Goal: Task Accomplishment & Management: Complete application form

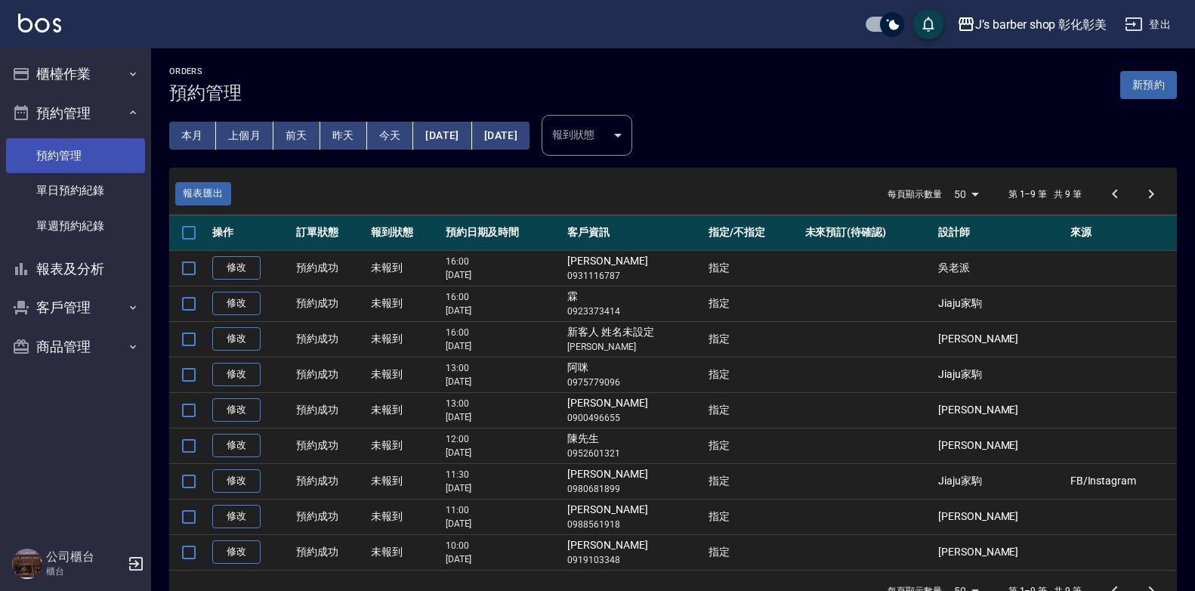
scroll to position [39, 0]
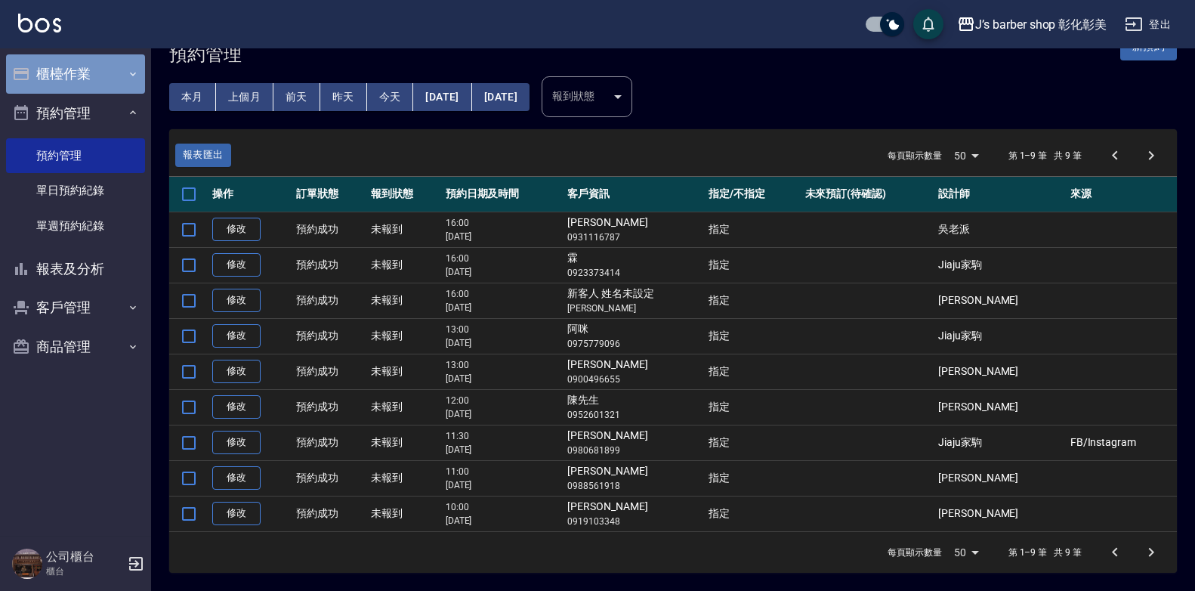
click at [88, 77] on button "櫃檯作業" at bounding box center [75, 73] width 139 height 39
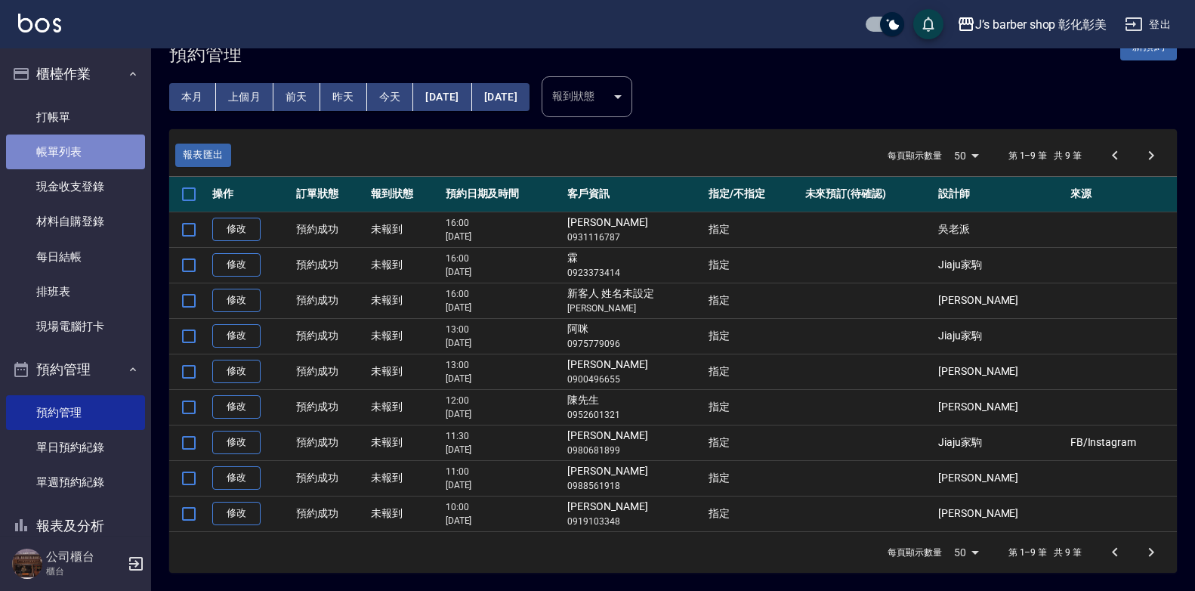
click at [85, 141] on link "帳單列表" at bounding box center [75, 151] width 139 height 35
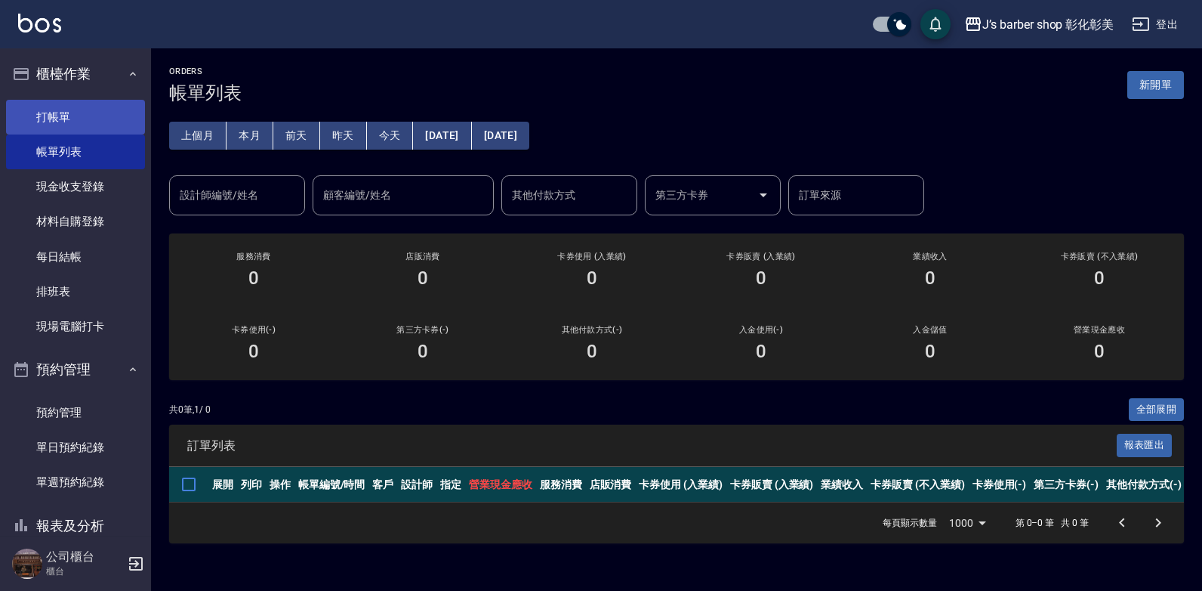
click at [70, 111] on link "打帳單" at bounding box center [75, 117] width 139 height 35
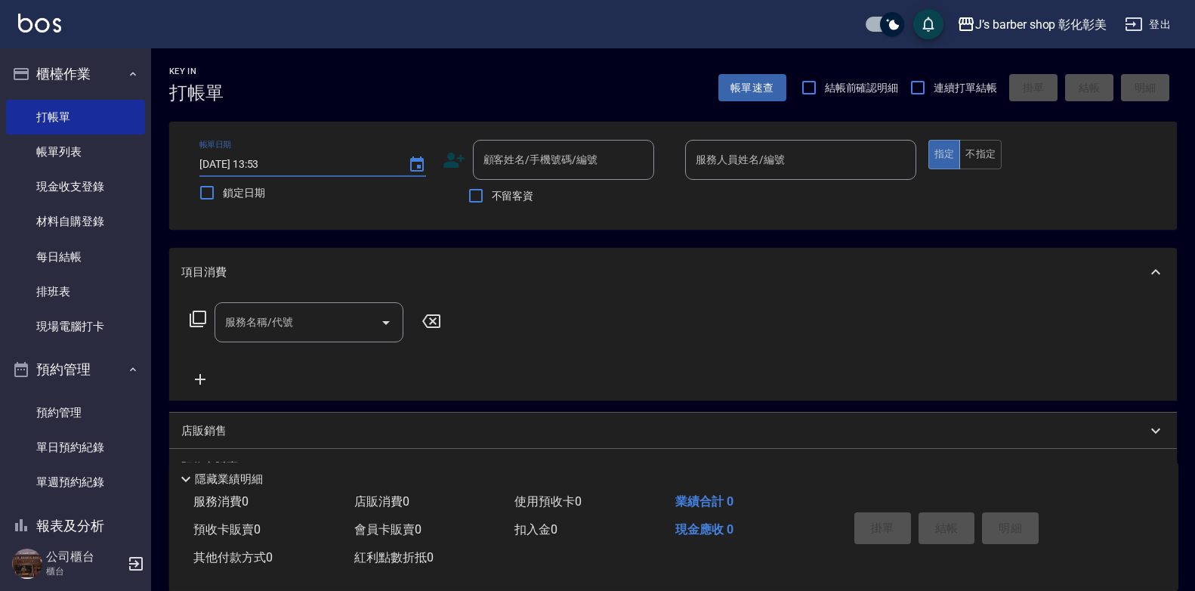
click at [264, 164] on input "[DATE] 13:53" at bounding box center [295, 164] width 193 height 25
type input "[DATE] 11:00"
click at [481, 156] on input "顧客姓名/手機號碼/編號" at bounding box center [552, 160] width 145 height 26
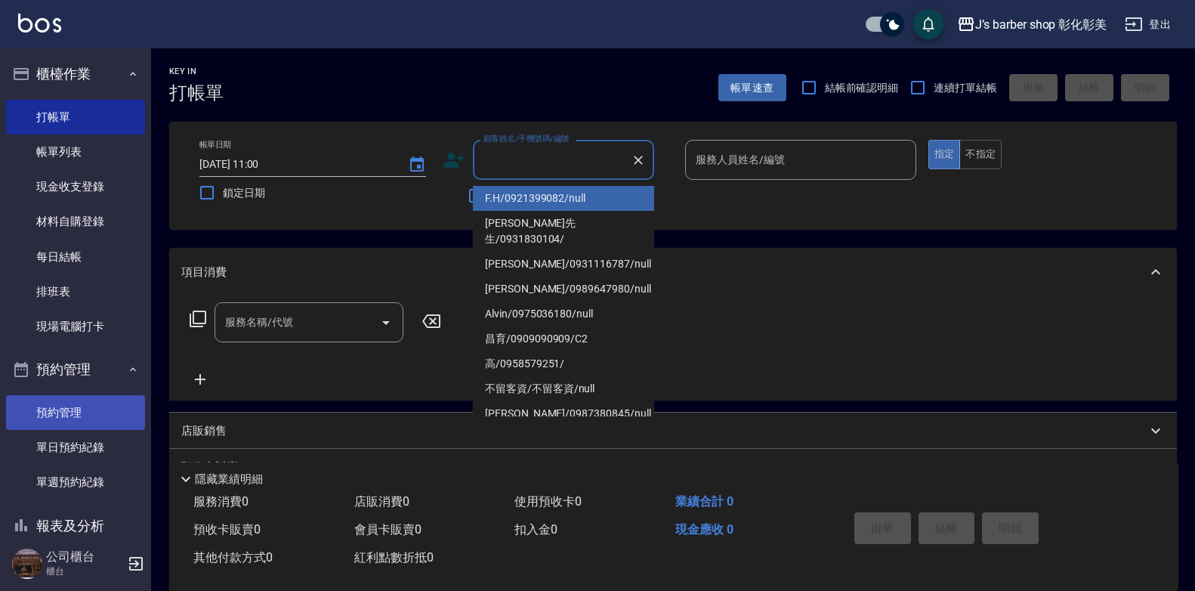
click at [53, 415] on link "預約管理" at bounding box center [75, 412] width 139 height 35
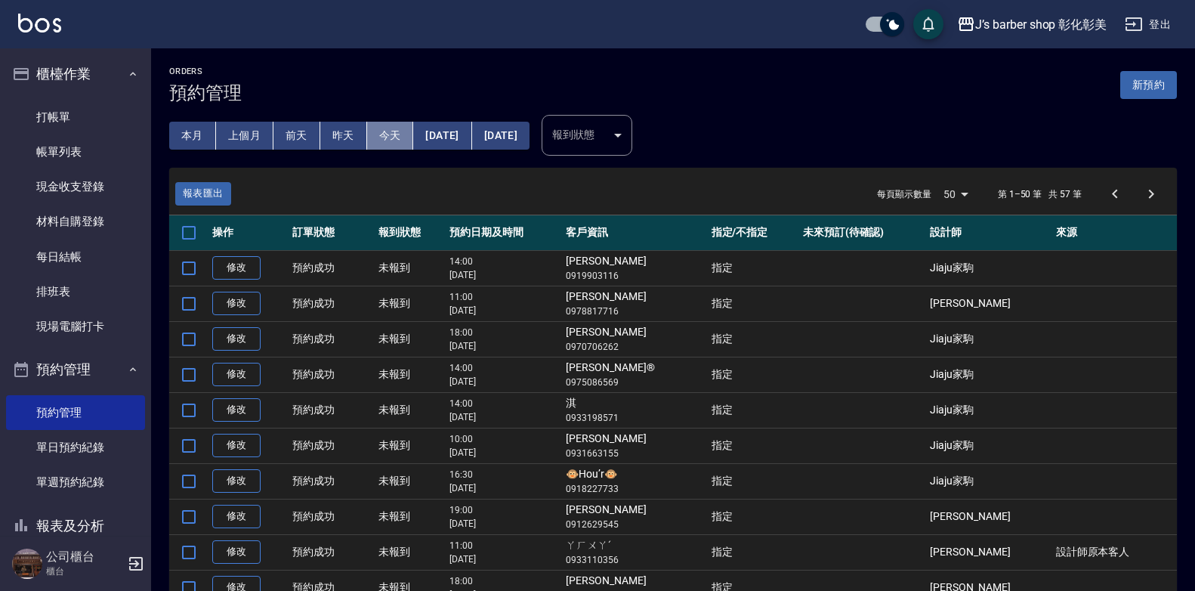
click at [384, 143] on button "今天" at bounding box center [390, 136] width 47 height 28
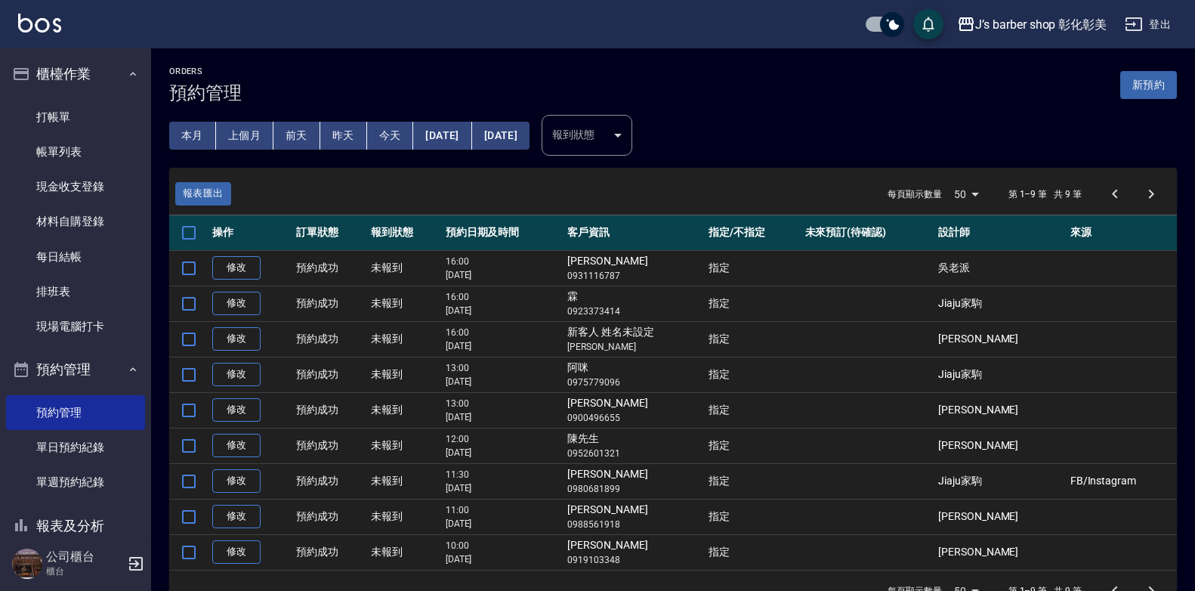
scroll to position [39, 0]
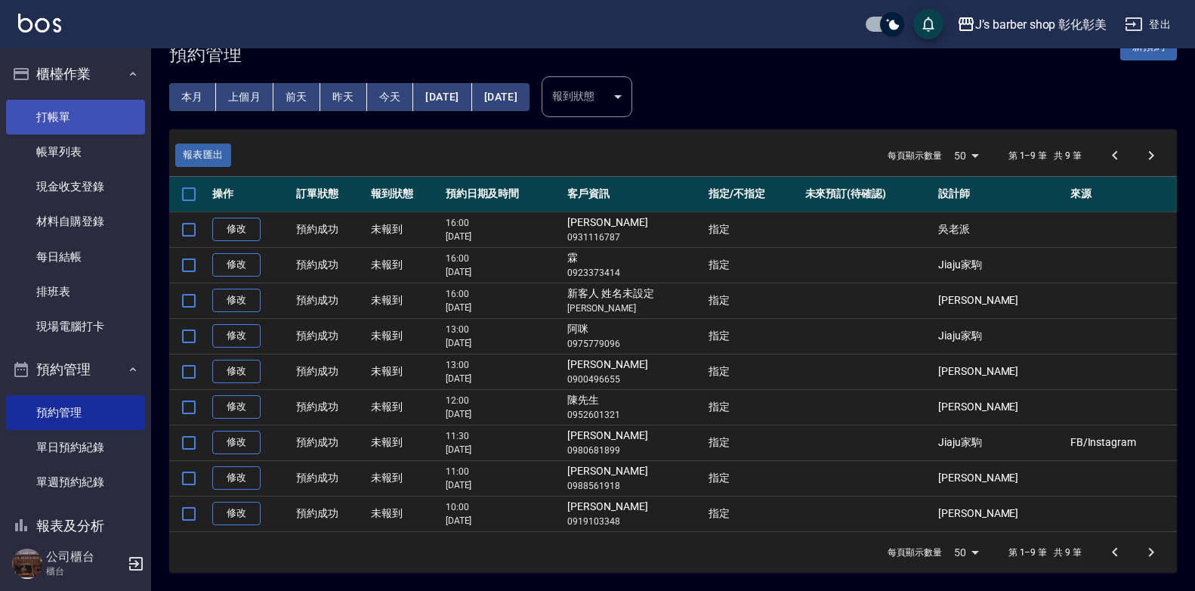
click at [72, 119] on link "打帳單" at bounding box center [75, 117] width 139 height 35
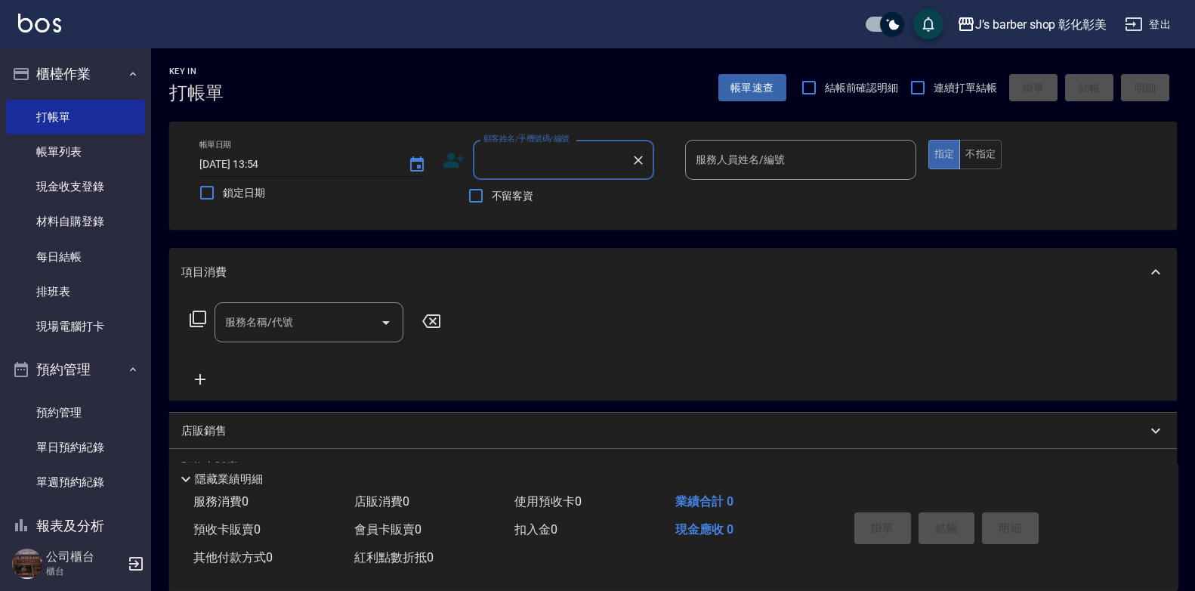
click at [261, 162] on input "[DATE] 13:54" at bounding box center [295, 164] width 193 height 25
type input "[DATE] 11:00"
click at [566, 161] on input "顧客姓名/手機號碼/編號" at bounding box center [552, 160] width 145 height 26
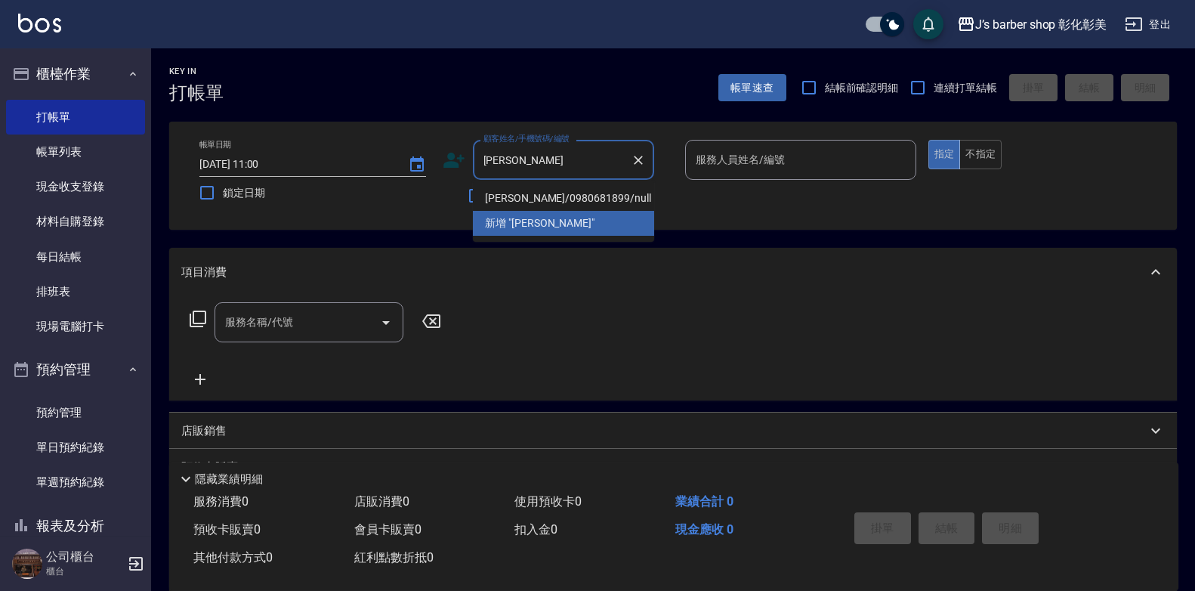
click at [549, 194] on li "[PERSON_NAME]/0980681899/null" at bounding box center [563, 198] width 181 height 25
type input "[PERSON_NAME]/0980681899/null"
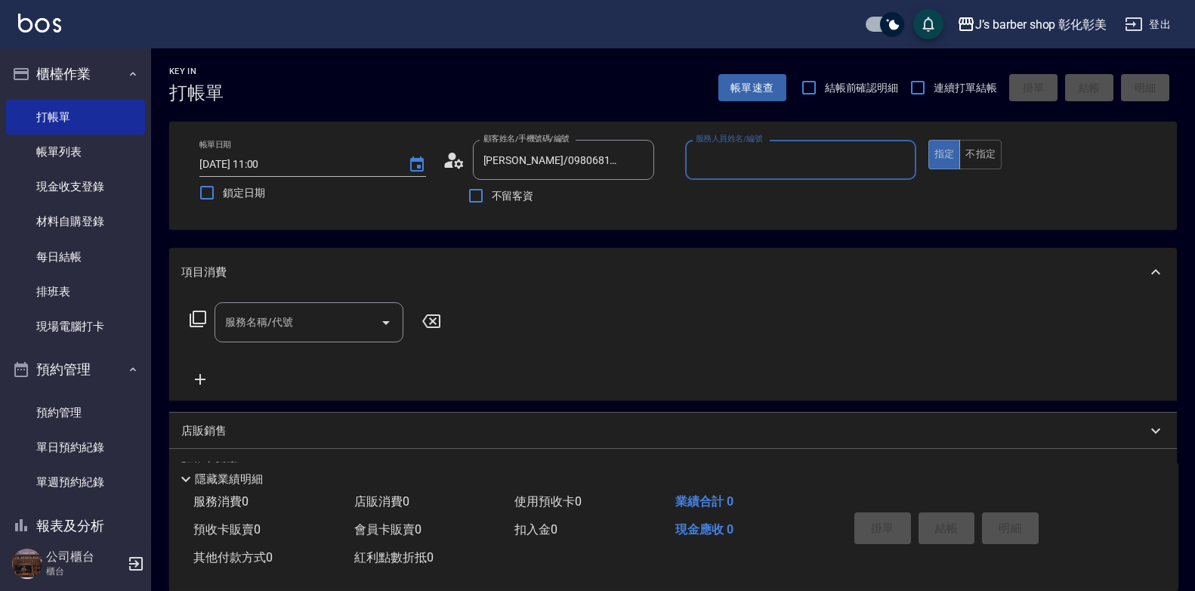
click at [549, 194] on div "不留客資" at bounding box center [548, 196] width 211 height 32
click at [758, 161] on div "服務人員姓名/編號 服務人員姓名/編號" at bounding box center [800, 160] width 231 height 40
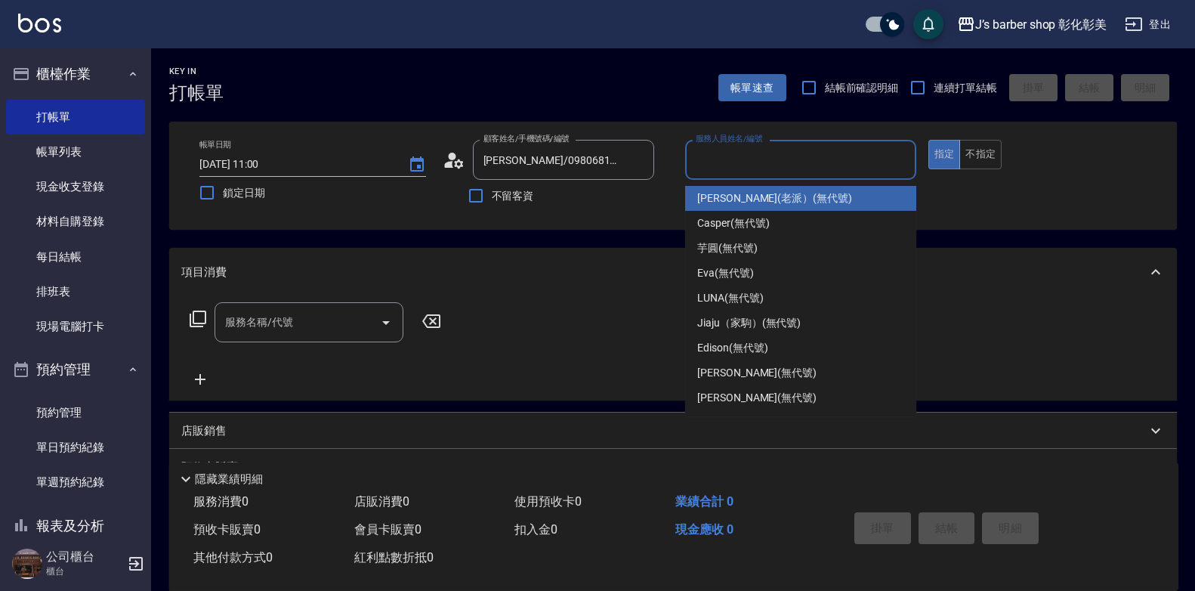
click at [758, 161] on input "服務人員姓名/編號" at bounding box center [801, 160] width 218 height 26
click at [758, 160] on input "服務人員姓名/編號" at bounding box center [801, 160] width 218 height 26
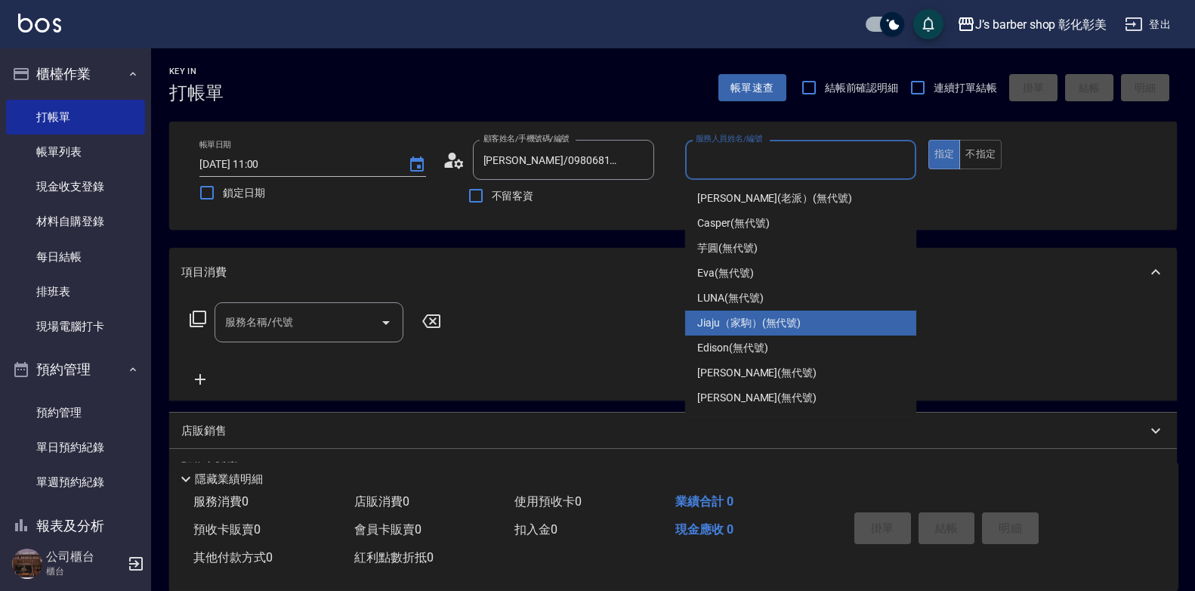
click at [761, 313] on div "Jiaju（家駒） (無代號)" at bounding box center [800, 322] width 231 height 25
type input "Jiaju（家駒）(無代號)"
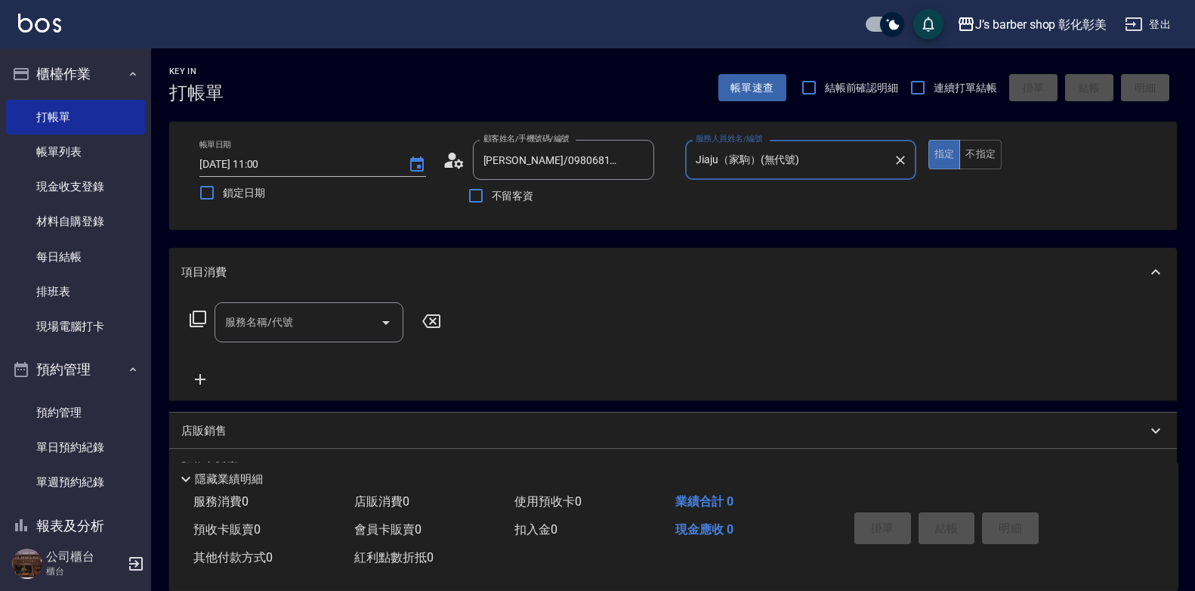
click at [254, 326] on div "服務名稱/代號 服務名稱/代號" at bounding box center [308, 322] width 189 height 40
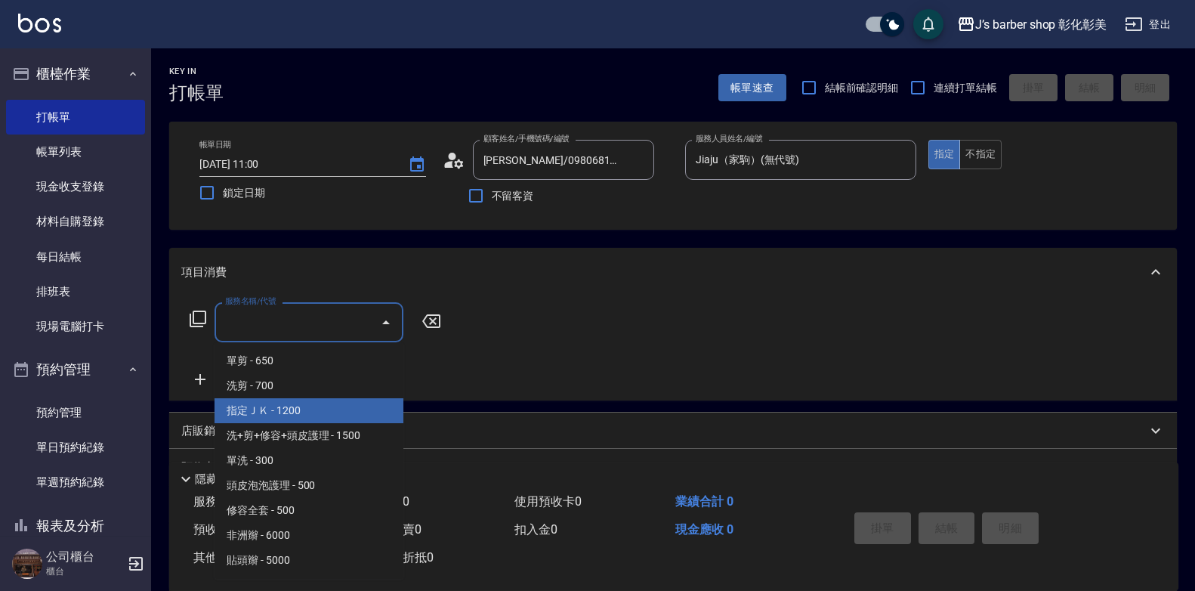
click at [289, 410] on span "指定ＪＫ - 1200" at bounding box center [308, 410] width 189 height 25
type input "指定ＪＫ(102)"
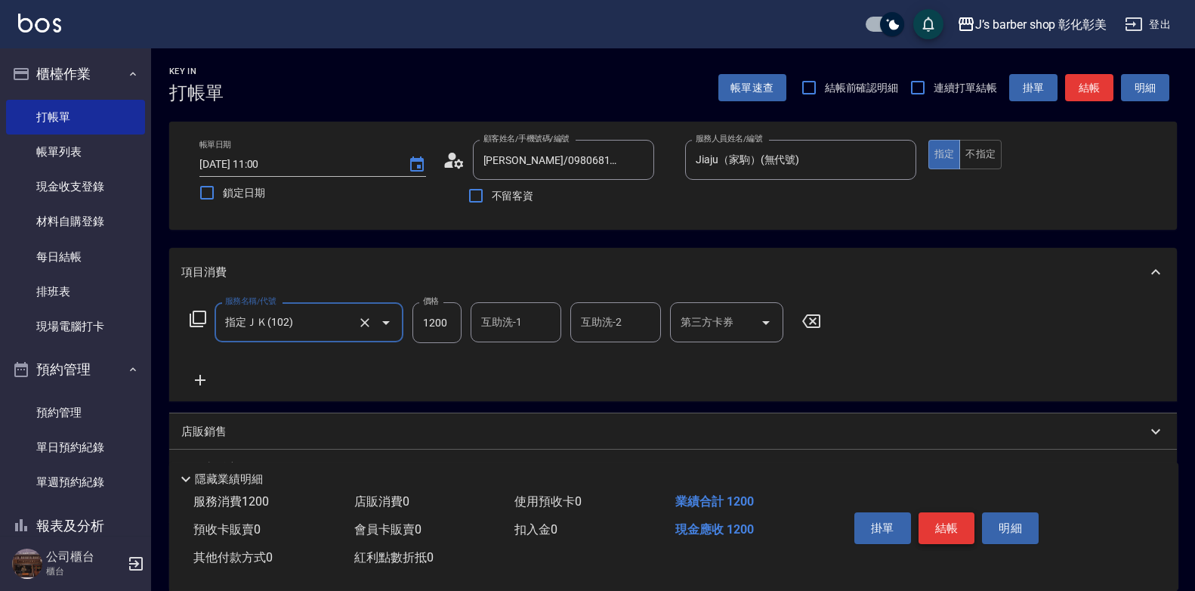
click at [969, 525] on button "結帳" at bounding box center [946, 528] width 57 height 32
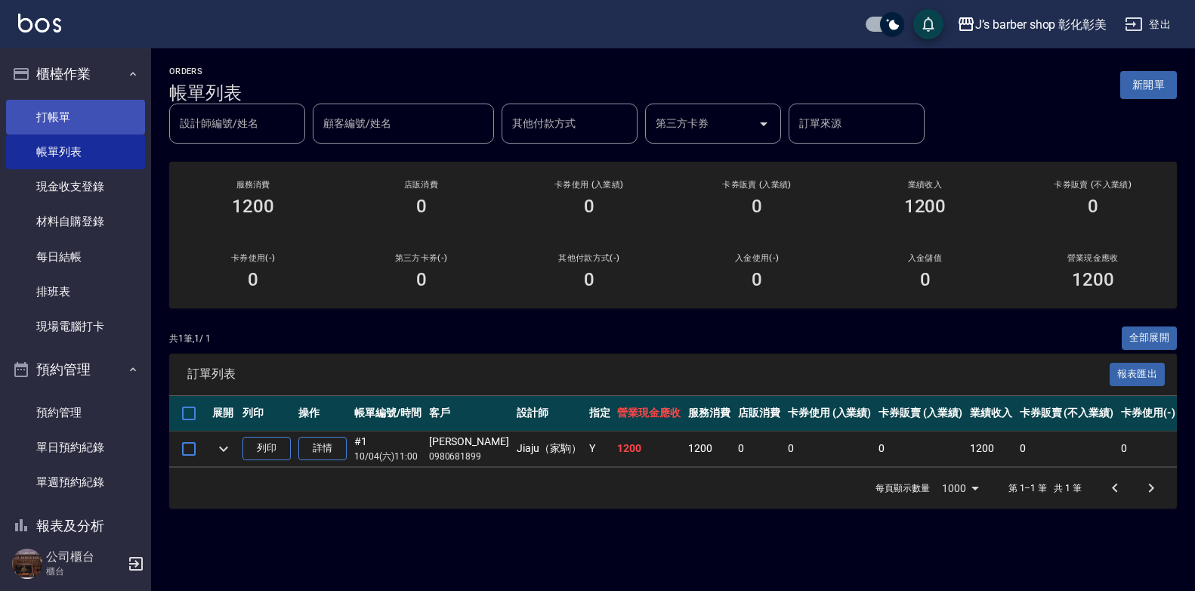
click at [103, 120] on link "打帳單" at bounding box center [75, 117] width 139 height 35
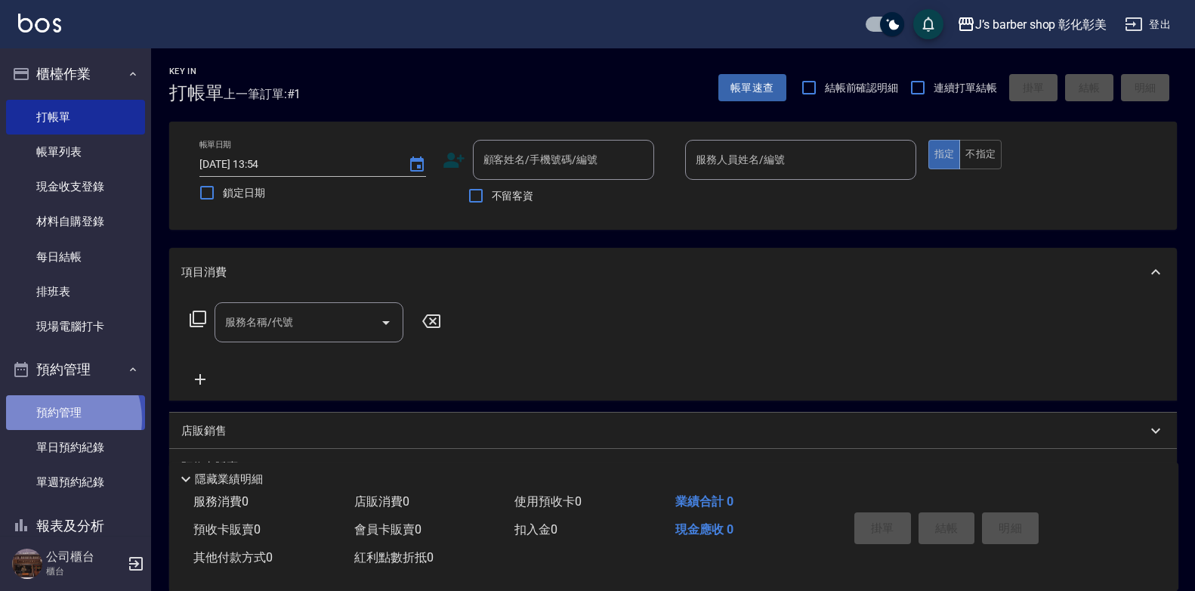
click at [58, 419] on link "預約管理" at bounding box center [75, 412] width 139 height 35
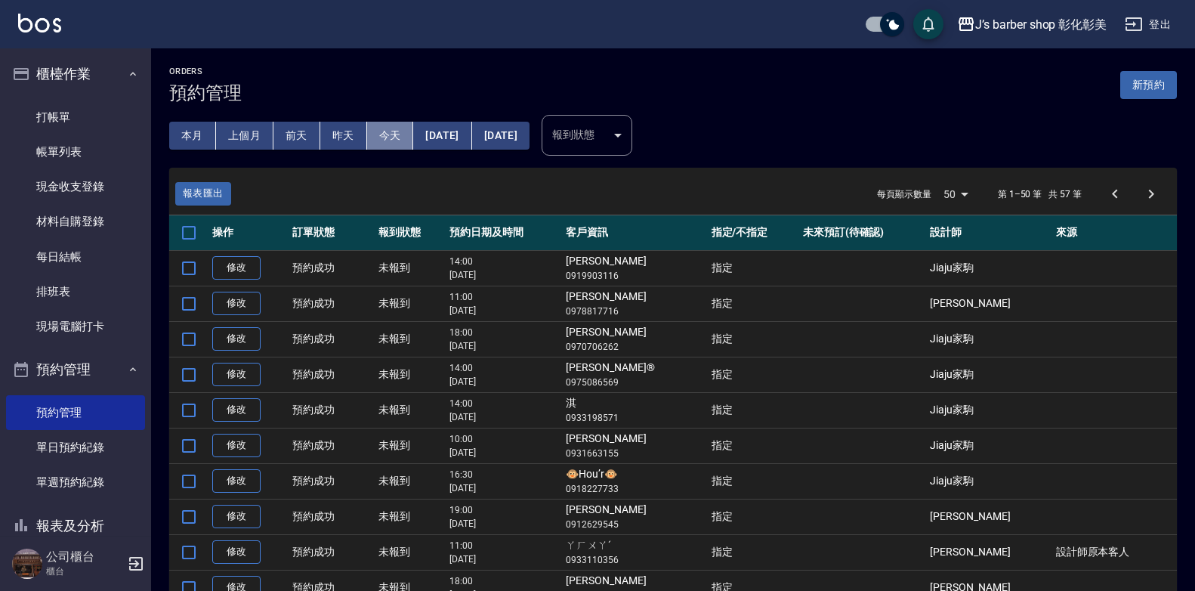
click at [384, 146] on button "今天" at bounding box center [390, 136] width 47 height 28
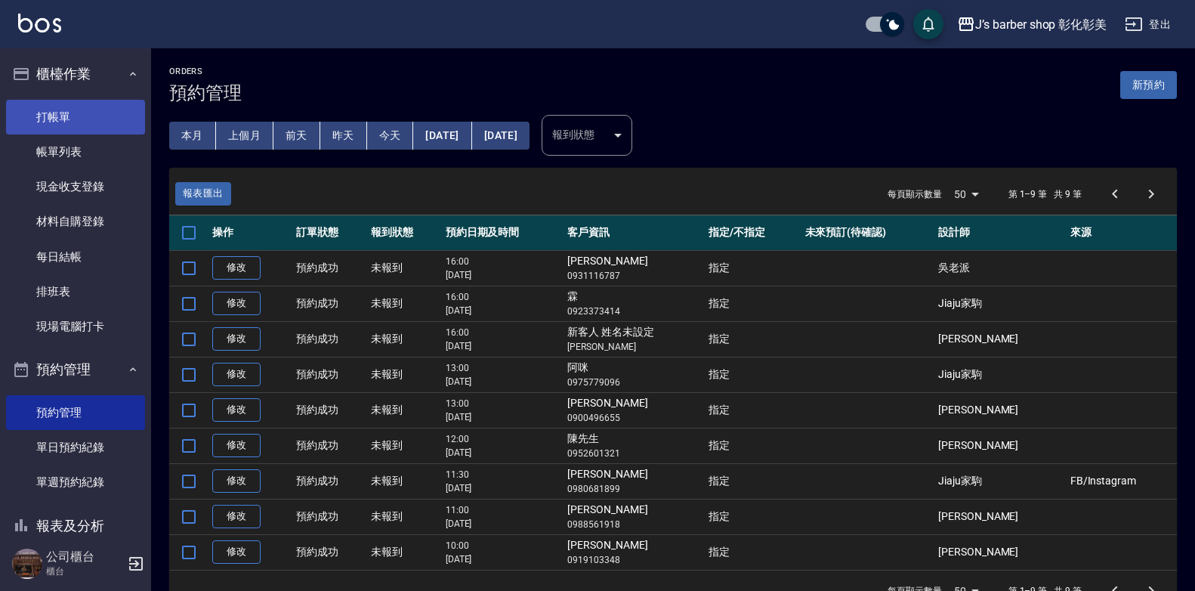
click at [41, 125] on link "打帳單" at bounding box center [75, 117] width 139 height 35
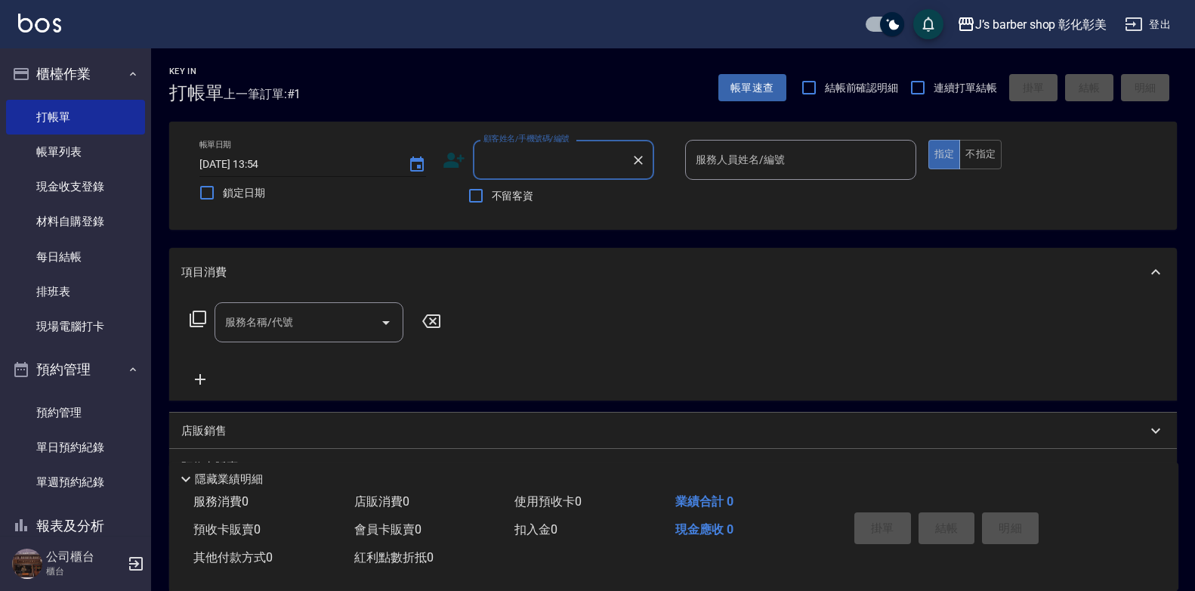
click at [278, 159] on input "[DATE] 13:54" at bounding box center [295, 164] width 193 height 25
click at [555, 144] on div "顧客姓名/手機號碼/編號" at bounding box center [563, 160] width 181 height 40
type input "[DATE] 13:00"
click at [577, 196] on li "阿咪/0975779096/null" at bounding box center [563, 198] width 181 height 25
type input "阿咪/0975779096/null"
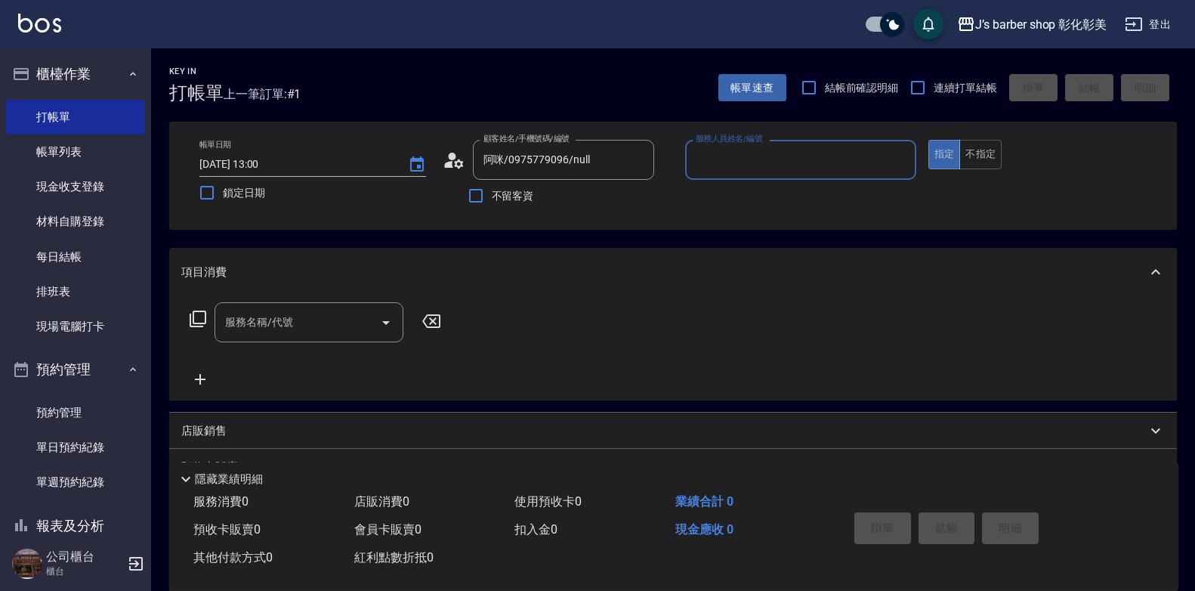
click at [711, 159] on input "服務人員姓名/編號" at bounding box center [801, 160] width 218 height 26
click at [716, 168] on input "服務人員姓名/編號" at bounding box center [801, 160] width 218 height 26
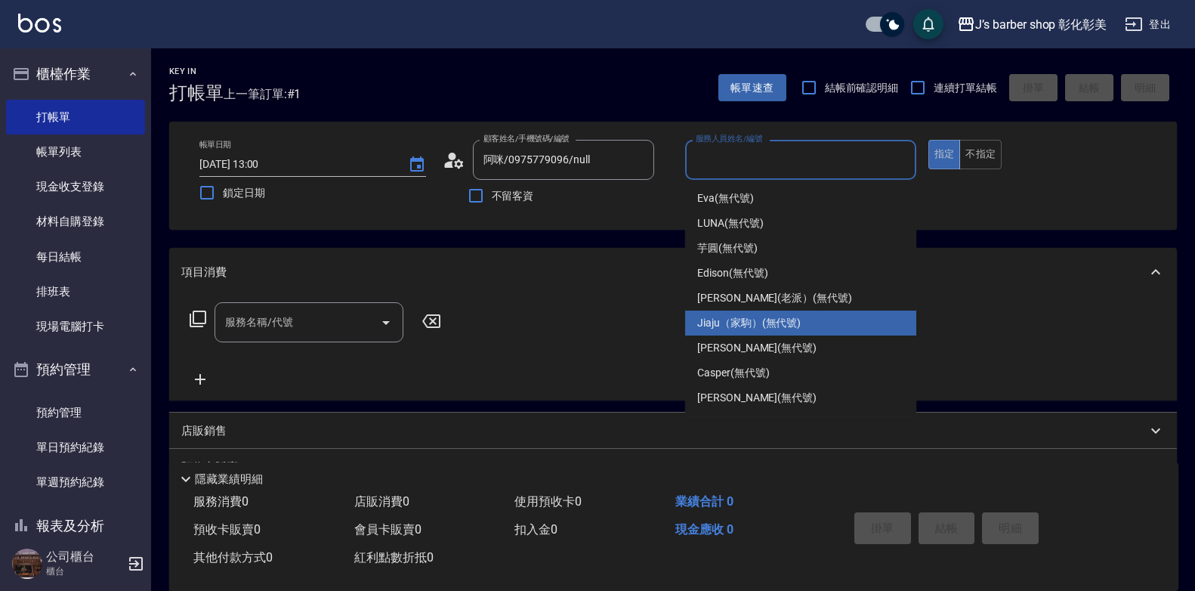
click at [754, 330] on span "Jiaju（家駒） (無代號)" at bounding box center [748, 323] width 103 height 16
type input "Jiaju（家駒）(無代號)"
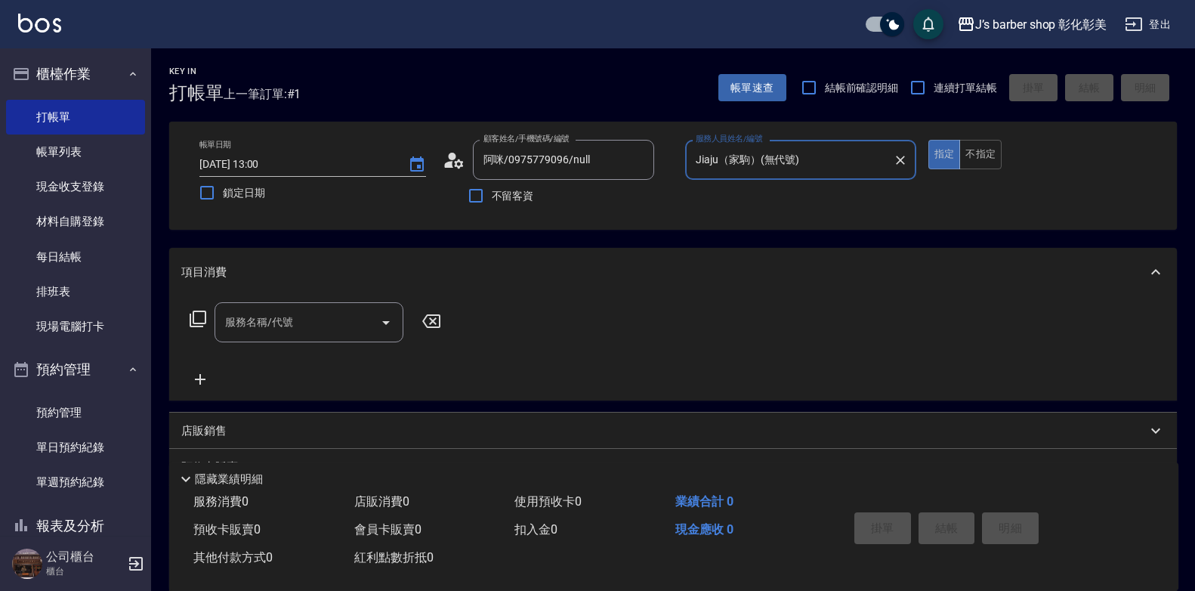
click at [329, 332] on input "服務名稱/代號" at bounding box center [297, 322] width 153 height 26
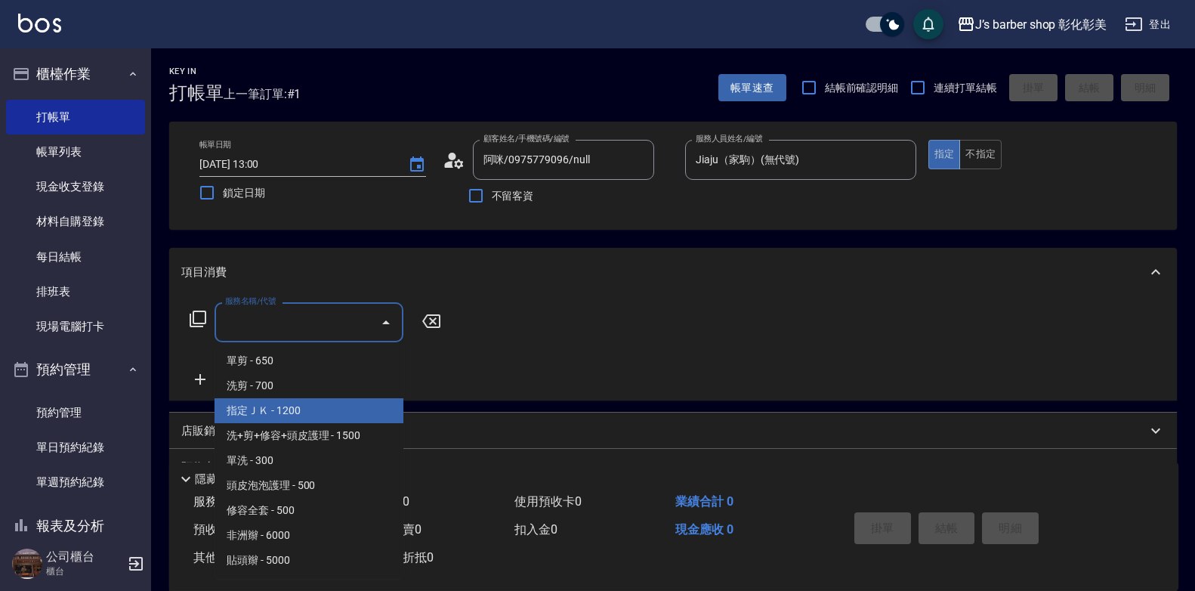
click at [324, 407] on span "指定ＪＫ - 1200" at bounding box center [308, 410] width 189 height 25
type input "指定ＪＫ(102)"
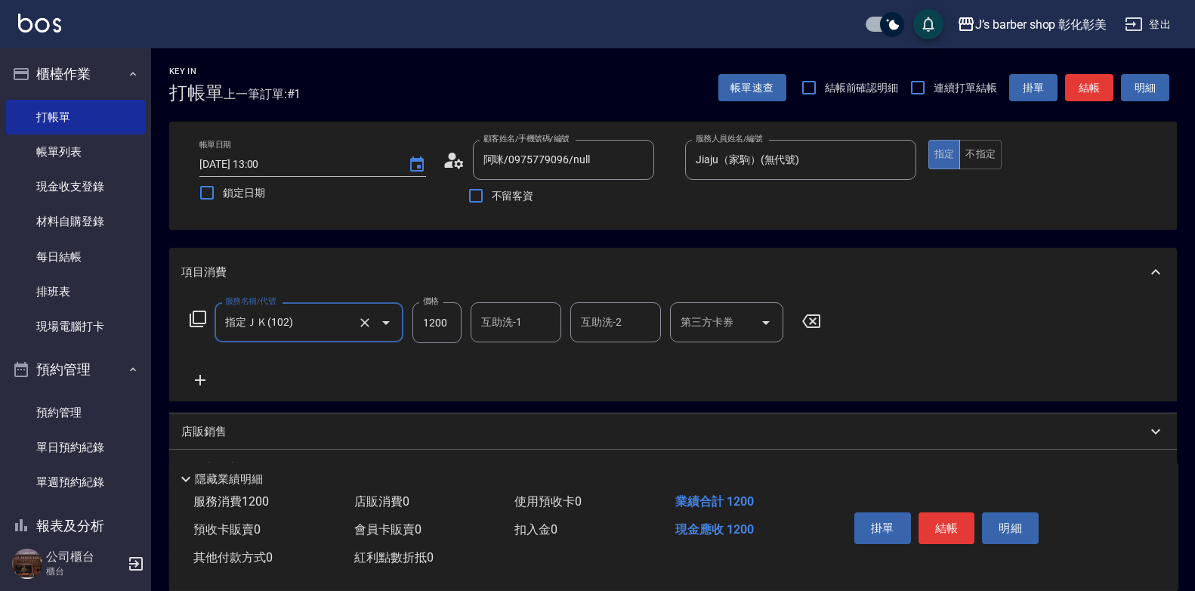
click at [498, 320] on div "互助洗-1 互助洗-1" at bounding box center [516, 322] width 91 height 40
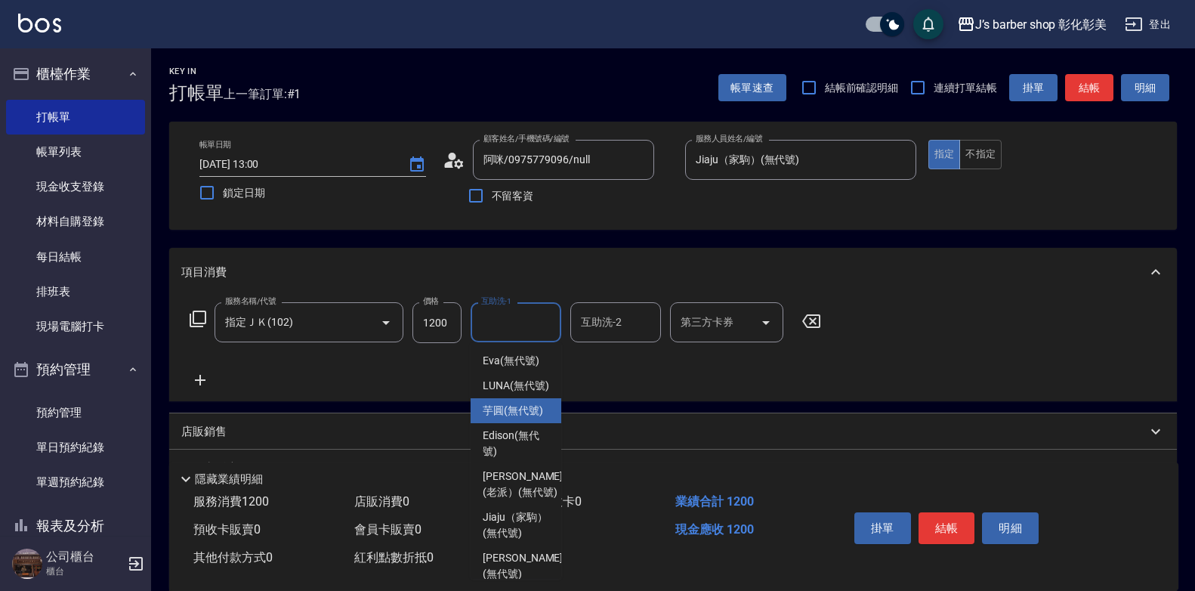
click at [504, 418] on span "芋圓 (無代號)" at bounding box center [513, 411] width 60 height 16
type input "芋圓(無代號)"
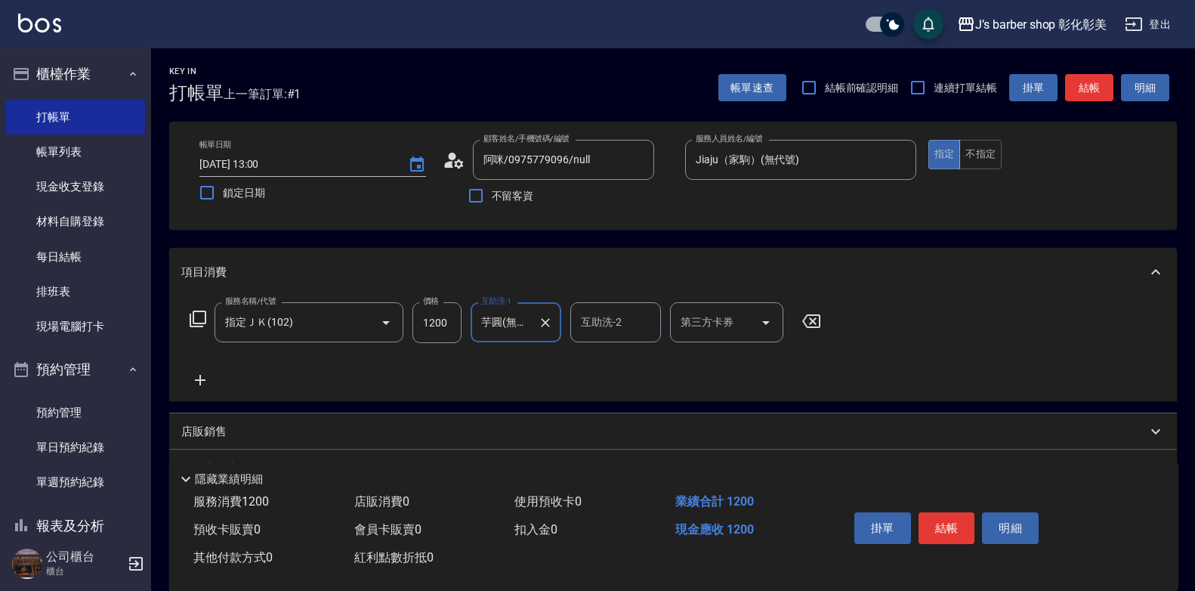
click at [434, 321] on input "1200" at bounding box center [436, 322] width 49 height 41
type input "800"
click at [934, 522] on button "結帳" at bounding box center [946, 528] width 57 height 32
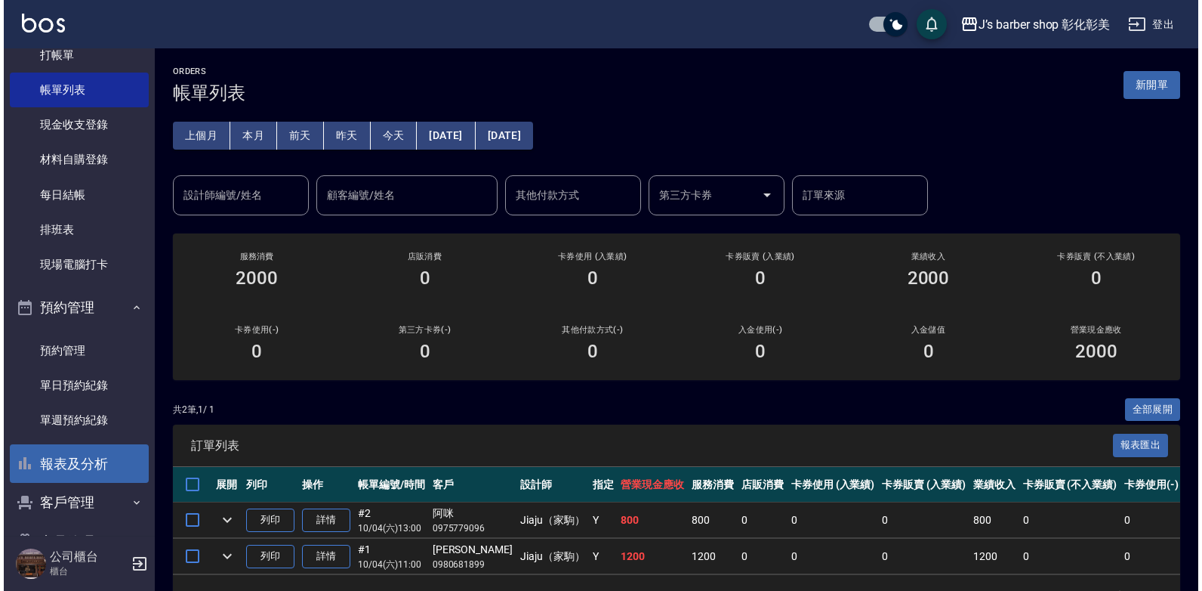
scroll to position [105, 0]
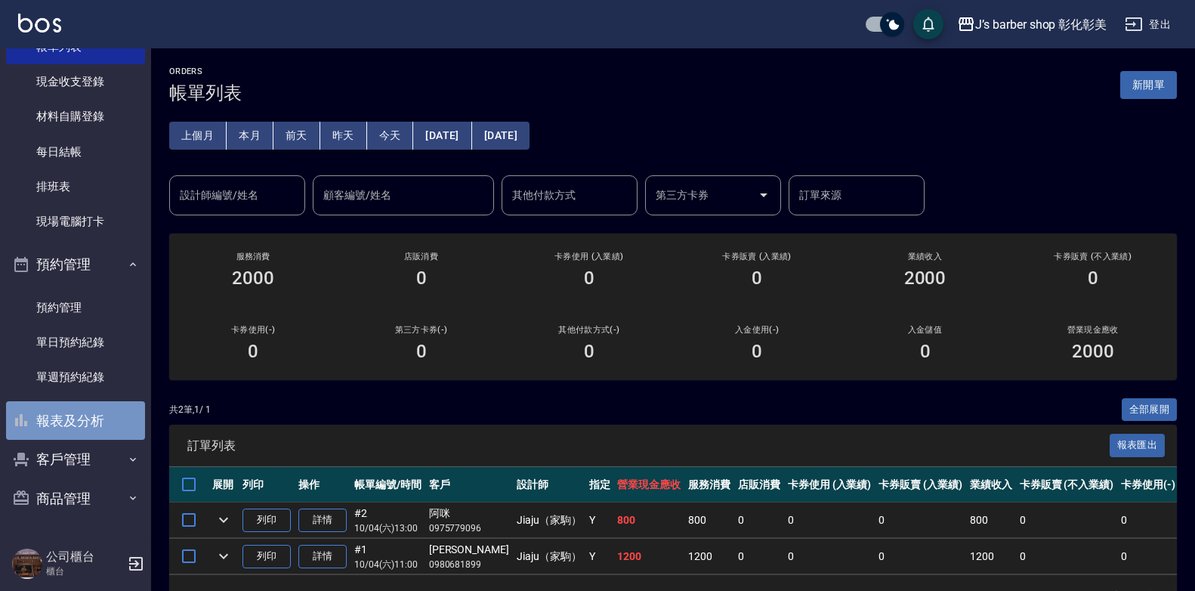
click at [82, 418] on button "報表及分析" at bounding box center [75, 420] width 139 height 39
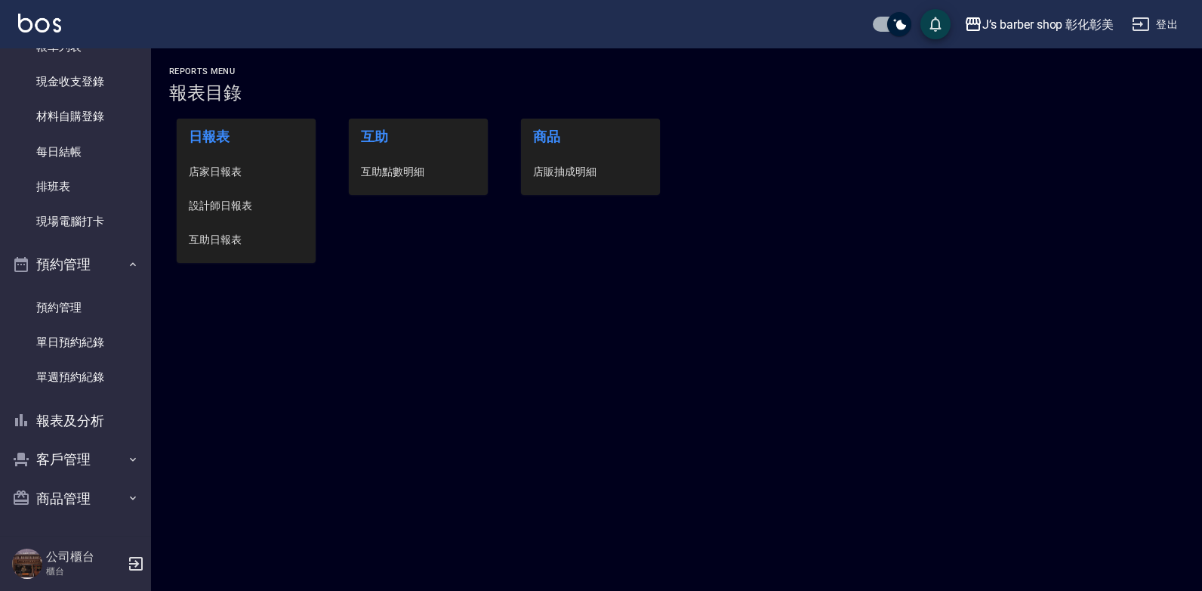
click at [399, 165] on span "互助點數明細" at bounding box center [418, 172] width 115 height 16
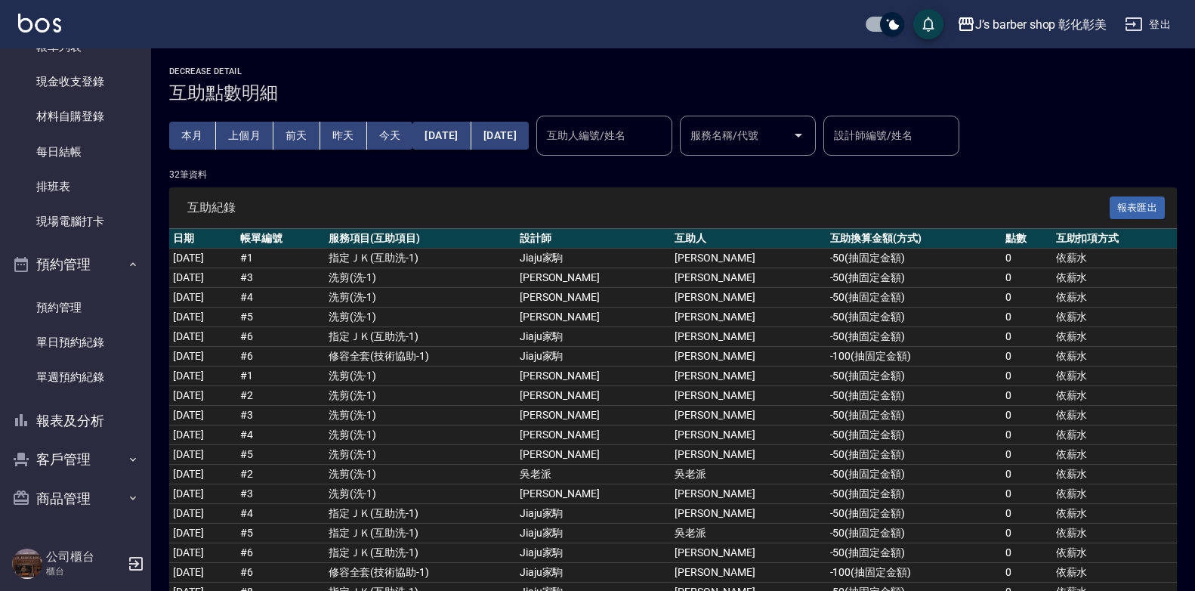
click at [612, 135] on div "互助人編號/姓名 互助人編號/姓名" at bounding box center [604, 136] width 136 height 40
click at [612, 135] on input "互助人編號/姓名" at bounding box center [604, 135] width 122 height 26
click at [618, 127] on input "互助人編號/姓名" at bounding box center [604, 135] width 122 height 26
click at [618, 132] on input "互助人編號/姓名" at bounding box center [604, 135] width 122 height 26
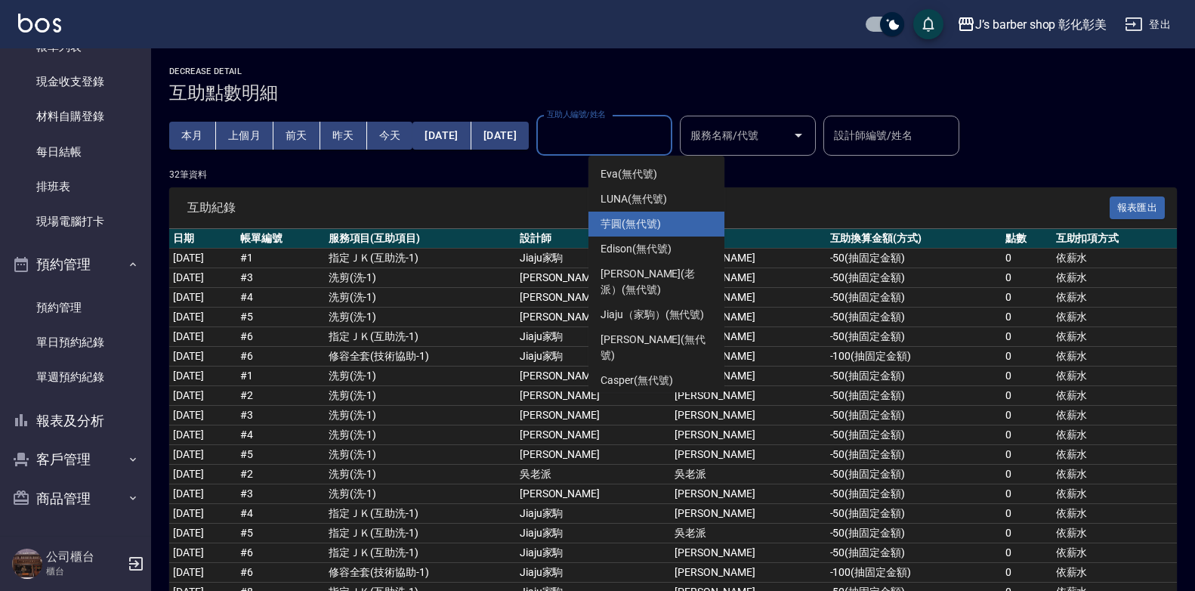
click at [634, 227] on span "芋圓 (無代號)" at bounding box center [630, 224] width 60 height 16
type input "芋圓(無代號)"
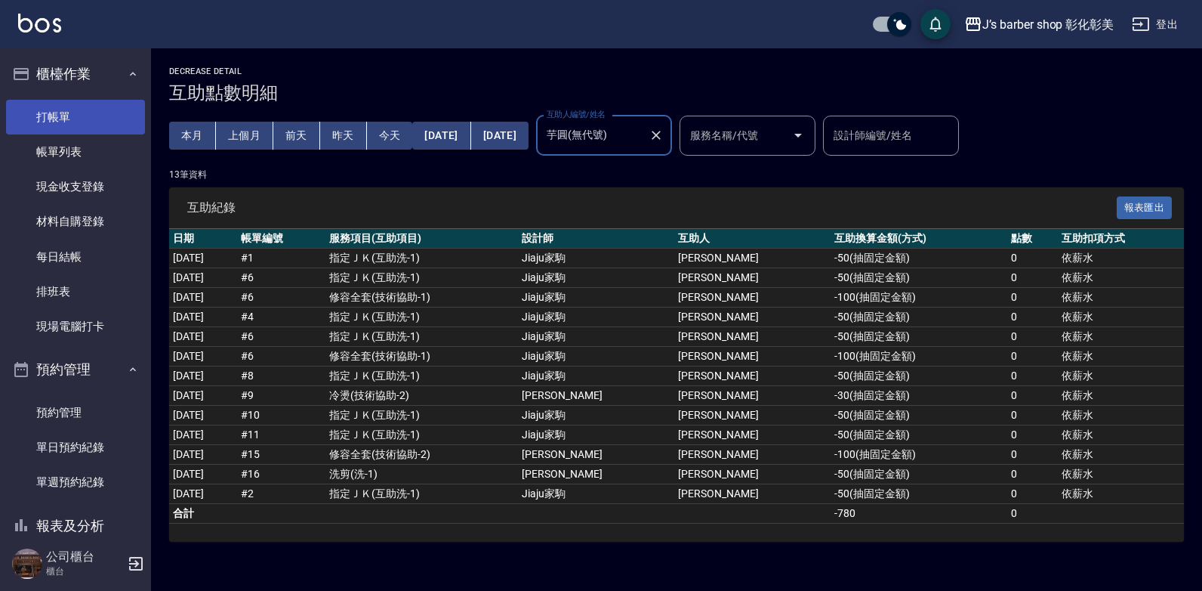
click at [84, 121] on link "打帳單" at bounding box center [75, 117] width 139 height 35
